Goal: Task Accomplishment & Management: Use online tool/utility

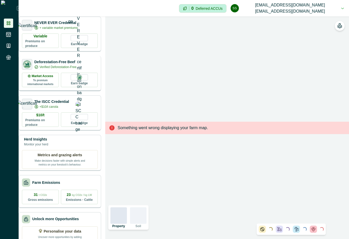
scroll to position [110, 0]
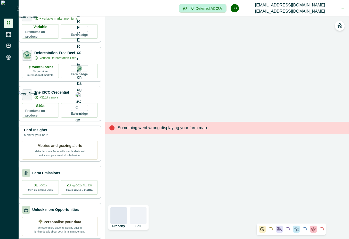
click at [78, 169] on div "Farm Emissions" at bounding box center [60, 173] width 76 height 8
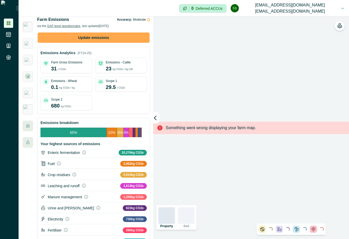
click at [101, 40] on button "Update emissions" at bounding box center [94, 38] width 112 height 10
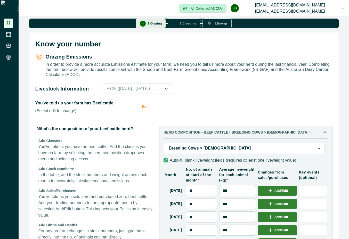
click at [145, 113] on button "Edit" at bounding box center [147, 106] width 11 height 13
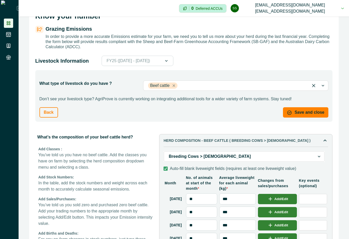
scroll to position [46, 0]
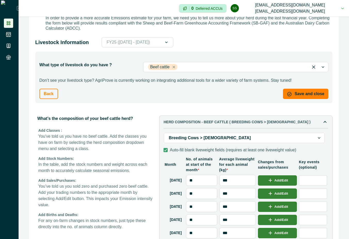
click at [236, 71] on div at bounding box center [241, 66] width 125 height 7
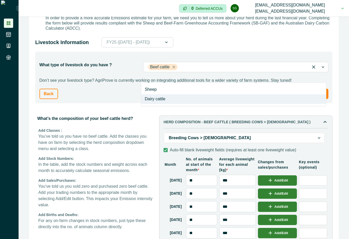
click at [206, 99] on div "Dairy cattle" at bounding box center [233, 99] width 185 height 10
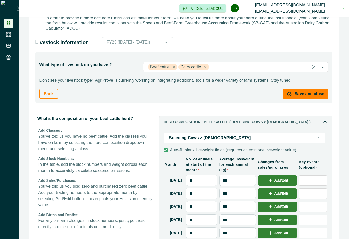
click at [195, 142] on div at bounding box center [240, 137] width 142 height 7
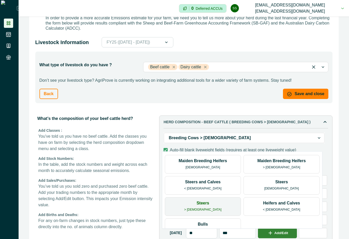
scroll to position [12, 0]
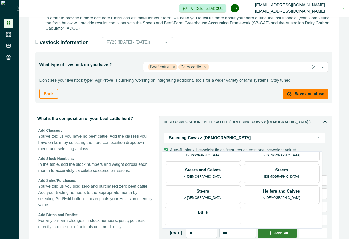
click at [298, 142] on div "Breeding Cows > [DEMOGRAPHIC_DATA]" at bounding box center [244, 138] width 161 height 10
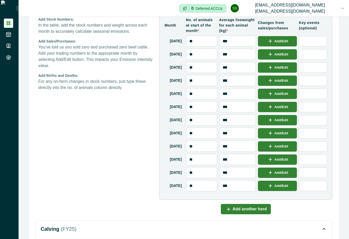
scroll to position [139, 0]
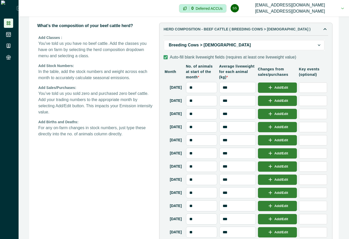
click at [10, 23] on icon at bounding box center [9, 23] width 4 height 4
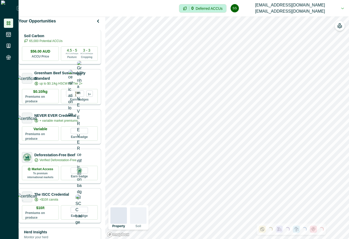
click at [85, 50] on div "4.5 - 5 ACCUs/ha/pa Pasture 3 - 3 ACCUs/ha/pa Cropping" at bounding box center [79, 53] width 37 height 14
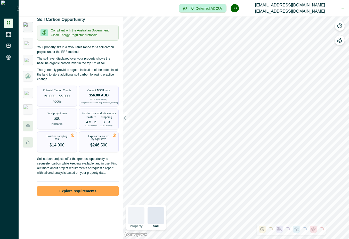
click at [93, 194] on button "Explore requirements" at bounding box center [78, 191] width 82 height 10
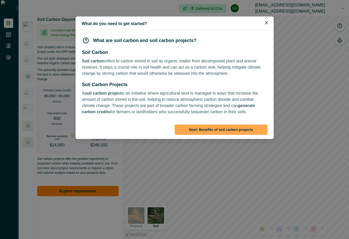
click at [247, 129] on button "Next : Benefits of soil carbon projects" at bounding box center [221, 130] width 93 height 10
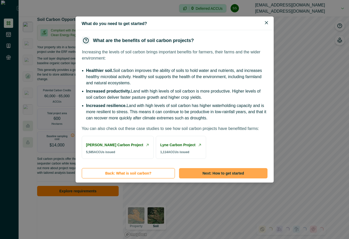
click at [211, 179] on button "Next : How to get started" at bounding box center [223, 173] width 88 height 10
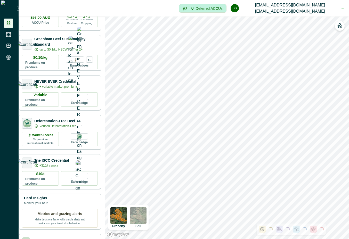
scroll to position [46, 0]
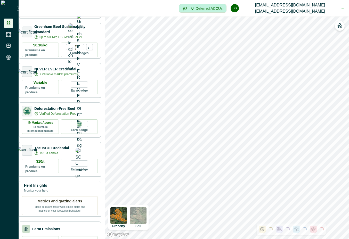
click at [83, 209] on p "Make decisions faster with simple alerts and metrics on your livestock’s behavi…" at bounding box center [60, 208] width 52 height 9
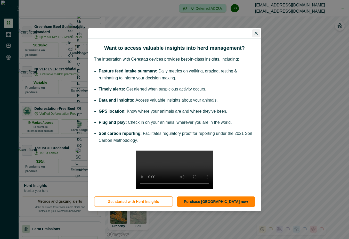
click at [255, 32] on icon "Close" at bounding box center [255, 33] width 3 height 3
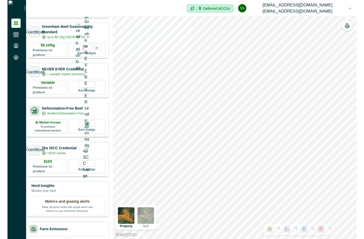
scroll to position [0, 0]
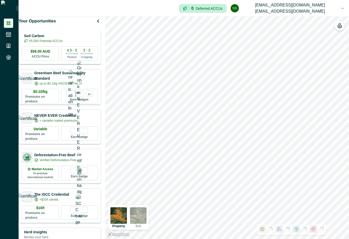
click at [70, 54] on div "4.5 - 5 ACCUs/ha/pa Pasture" at bounding box center [72, 54] width 13 height 11
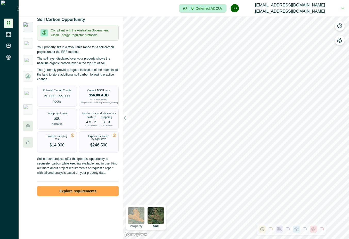
click at [78, 192] on button "Explore requirements" at bounding box center [78, 191] width 82 height 10
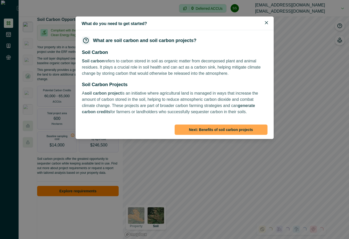
click at [190, 128] on button "Next : Benefits of soil carbon projects" at bounding box center [221, 130] width 93 height 10
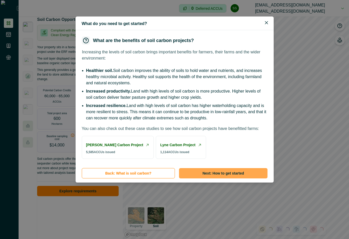
click at [222, 179] on button "Next : How to get started" at bounding box center [223, 173] width 88 height 10
